Goal: Task Accomplishment & Management: Manage account settings

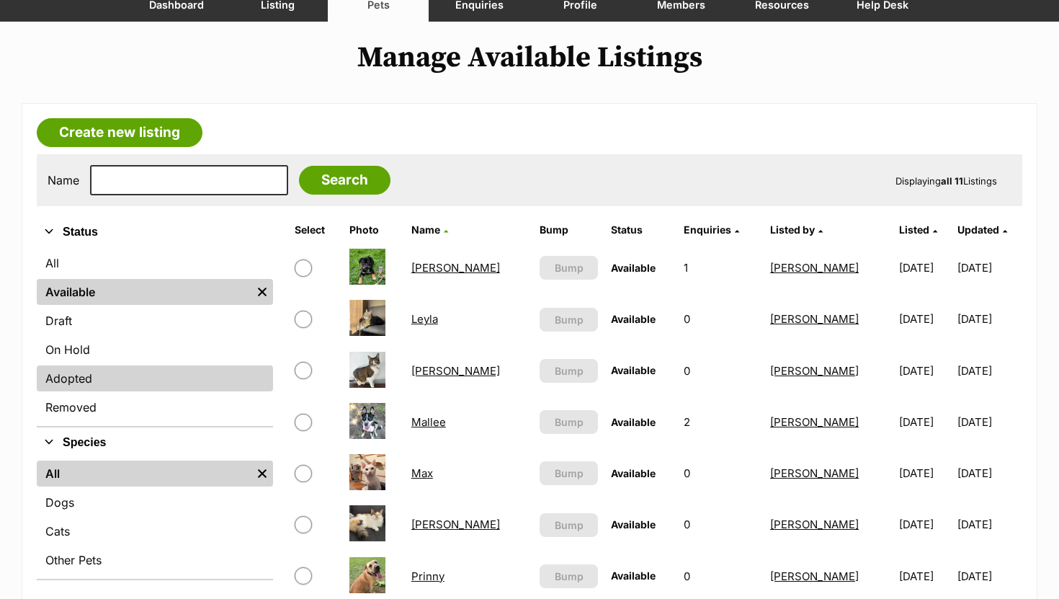
scroll to position [149, 0]
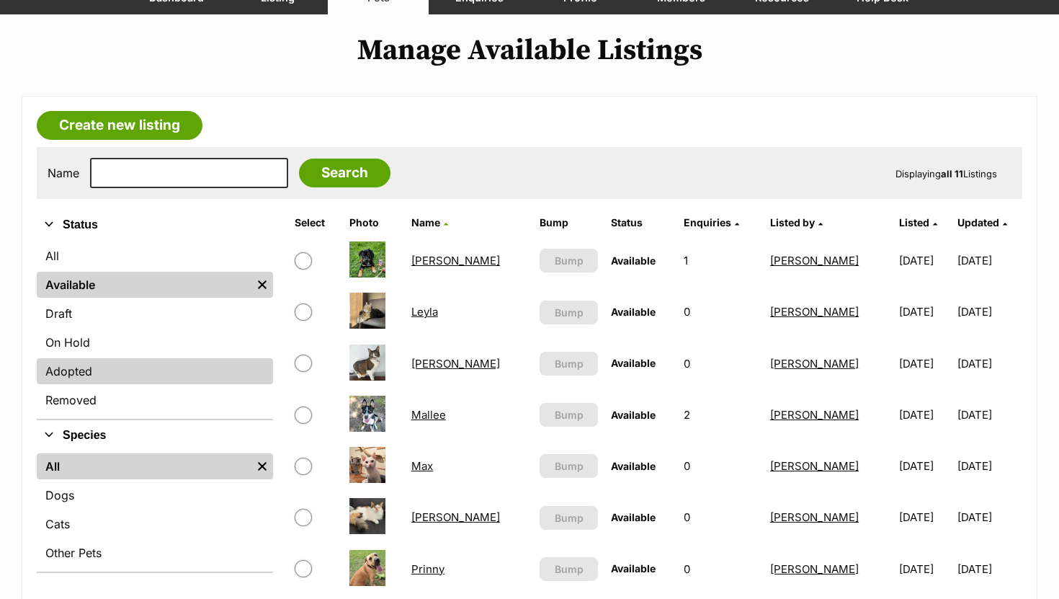
click at [92, 372] on link "Adopted" at bounding box center [155, 371] width 236 height 26
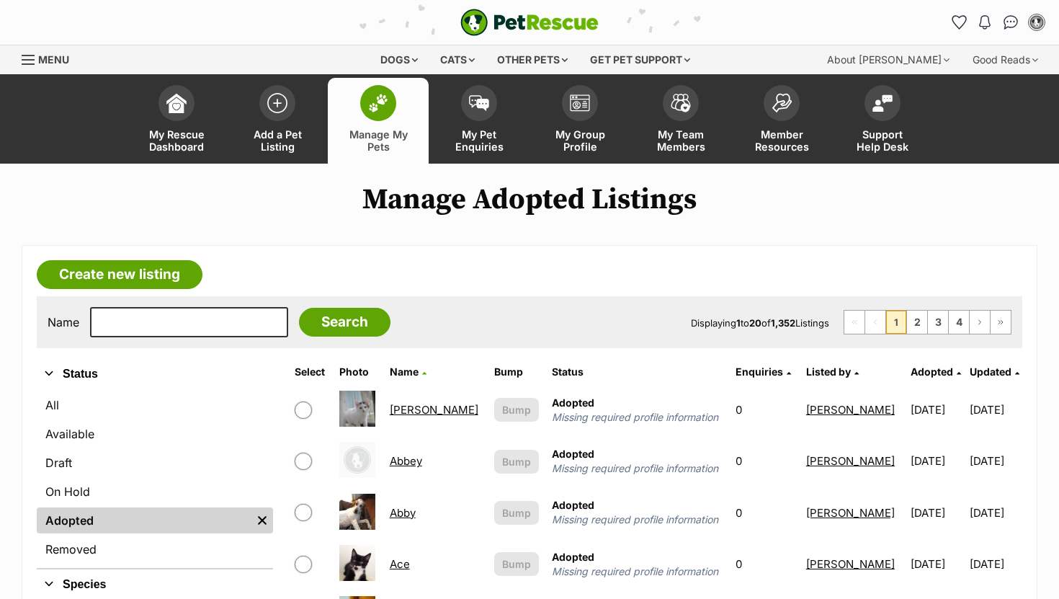
click at [980, 369] on span "Updated" at bounding box center [991, 371] width 42 height 12
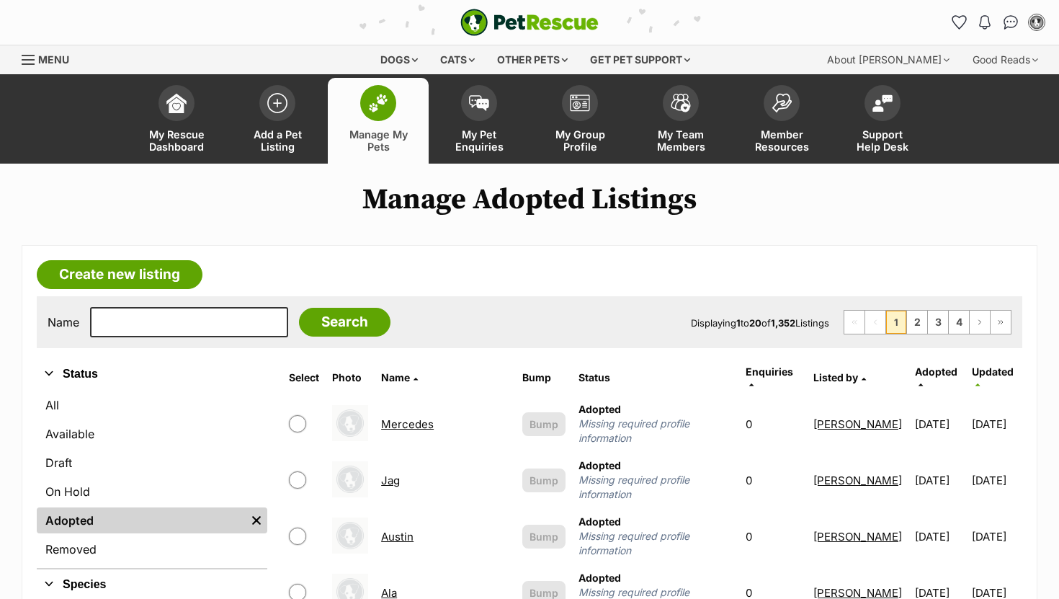
click at [980, 369] on span "Updated" at bounding box center [993, 371] width 42 height 12
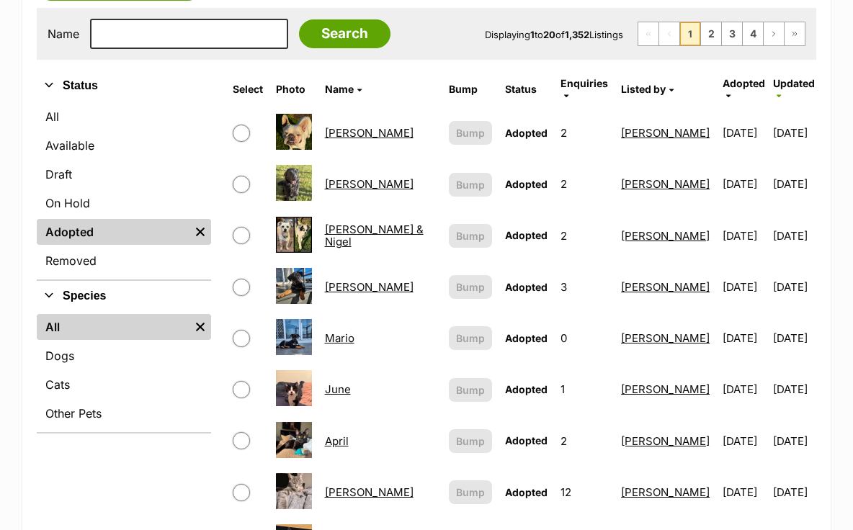
scroll to position [290, 0]
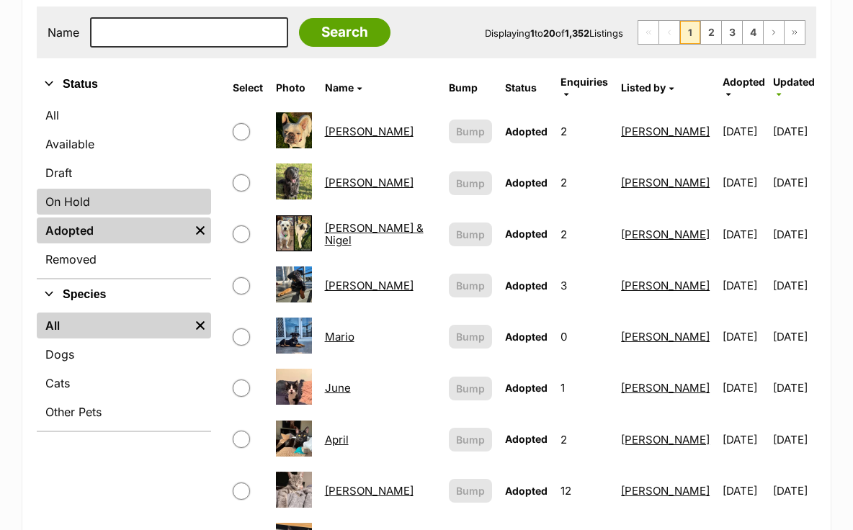
click at [112, 210] on link "On Hold" at bounding box center [124, 202] width 174 height 26
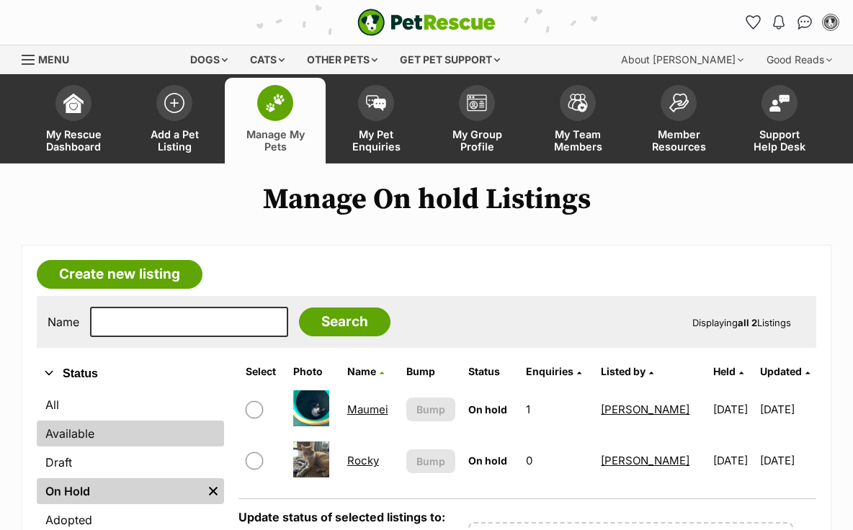
click at [79, 431] on link "Available" at bounding box center [130, 434] width 187 height 26
